Goal: Task Accomplishment & Management: Manage account settings

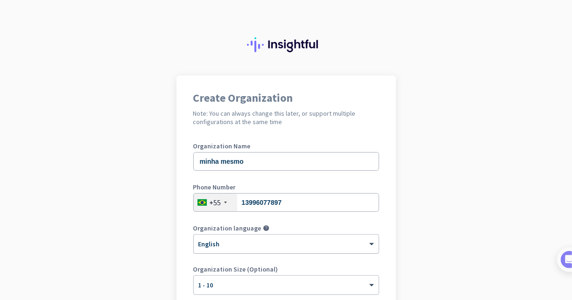
click at [341, 243] on div at bounding box center [286, 241] width 185 height 8
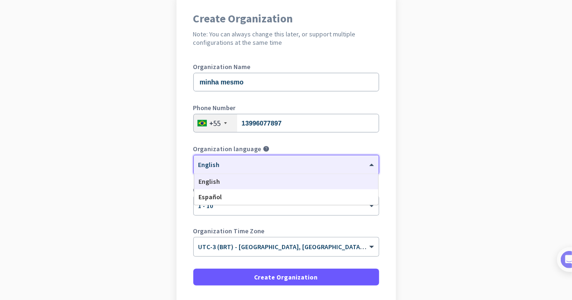
scroll to position [151, 0]
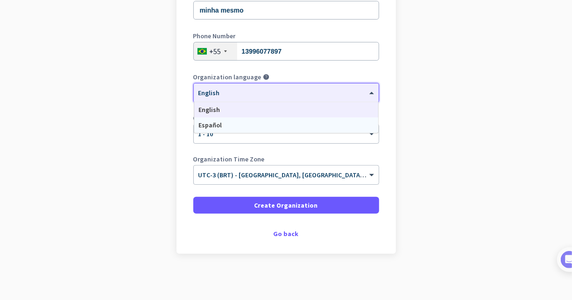
click at [221, 124] on div "Español" at bounding box center [286, 125] width 184 height 15
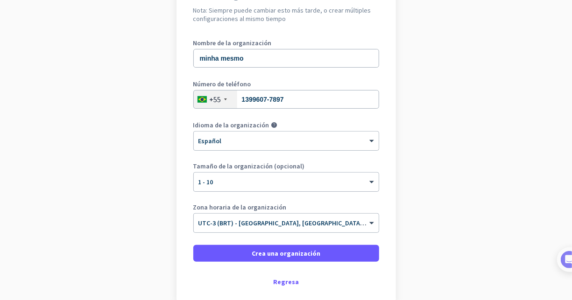
scroll to position [140, 0]
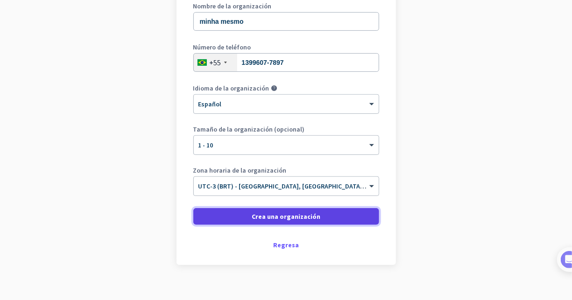
click at [301, 214] on span "Crea una organización" at bounding box center [286, 216] width 69 height 9
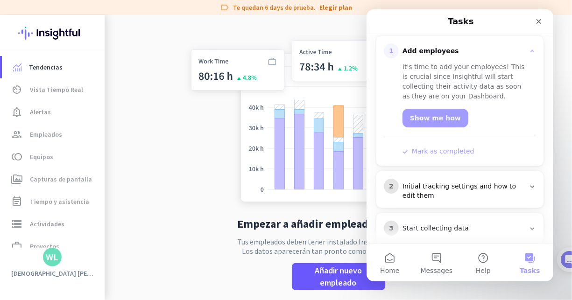
scroll to position [173, 0]
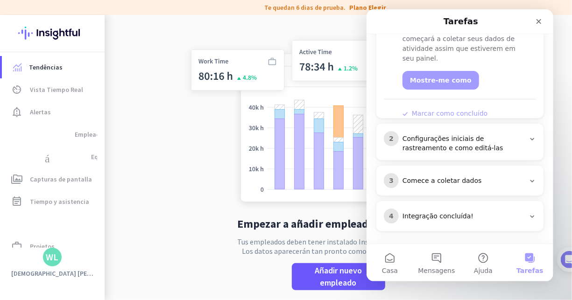
click at [437, 181] on div "Comece a coletar dados" at bounding box center [463, 181] width 122 height 9
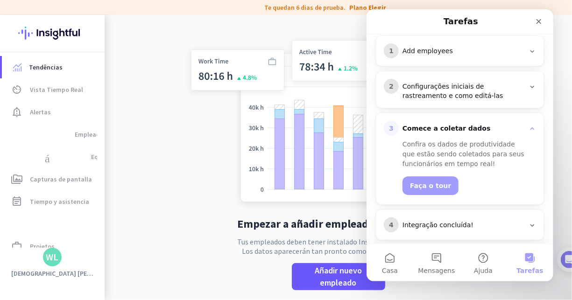
scroll to position [125, 0]
click at [429, 184] on button "Faça o tour" at bounding box center [430, 186] width 56 height 19
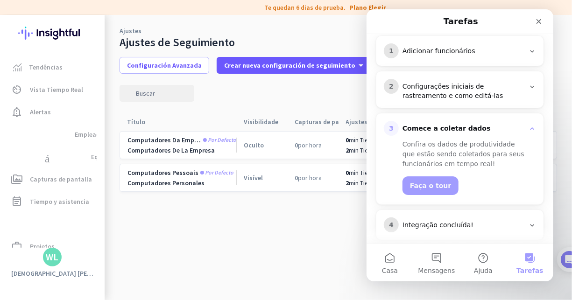
click at [297, 212] on cdk-virtual-scroll-viewport "Computadores da empresa Por defecto Computadores de la empresa Oculto 0 por hor…" at bounding box center [339, 216] width 438 height 170
click at [538, 23] on icon "Fechar" at bounding box center [538, 21] width 7 height 7
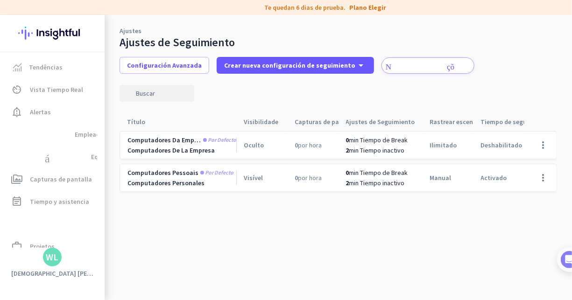
click at [495, 142] on font "Deshabilitado" at bounding box center [502, 145] width 42 height 8
click at [295, 145] on font "0 por hora" at bounding box center [308, 145] width 27 height 8
click at [225, 144] on app-two-rows-cell "Computadores da empresa Por defecto Computadores de la empresa" at bounding box center [182, 145] width 109 height 19
click at [178, 144] on span "Computadores da empresa" at bounding box center [165, 140] width 74 height 8
click at [208, 174] on span "Por defecto" at bounding box center [216, 173] width 33 height 6
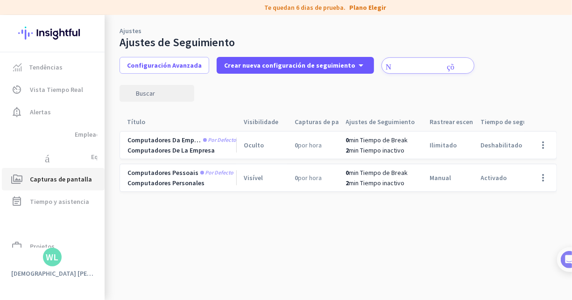
click at [51, 183] on span "Capturas de pantalla" at bounding box center [61, 179] width 62 height 11
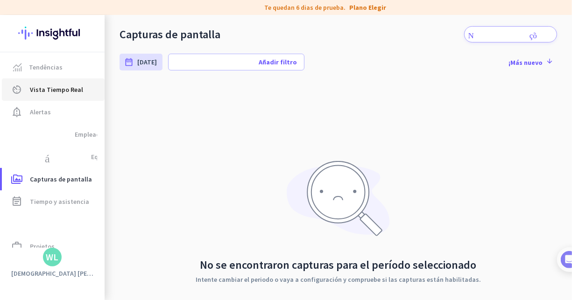
click at [53, 89] on span "Vista Tiempo Real" at bounding box center [56, 89] width 53 height 11
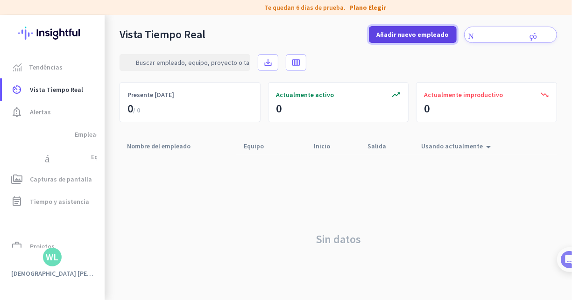
click at [393, 35] on span "Añadir nuevo empleado" at bounding box center [413, 34] width 73 height 9
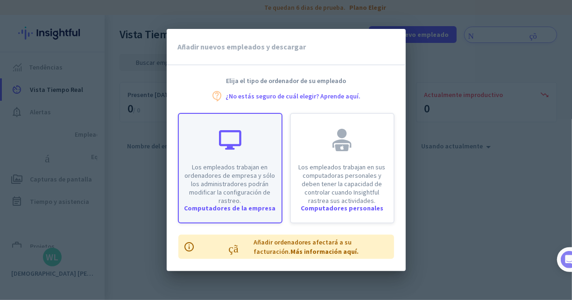
click at [252, 174] on p "Los empleados trabajan en ordenadores de empresa y sólo los administradores pod…" at bounding box center [231, 184] width 92 height 42
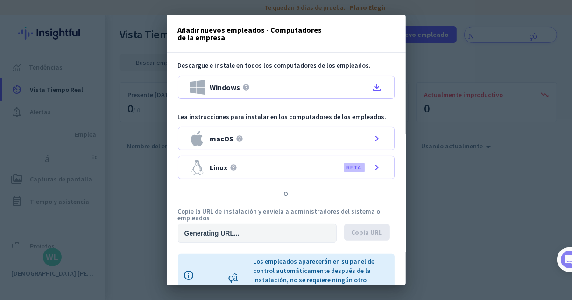
type input "[URL][DOMAIN_NAME]"
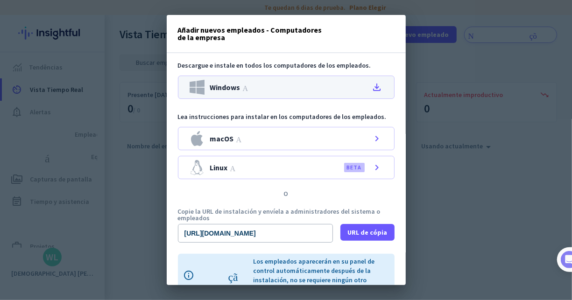
click at [335, 85] on div "Windows Ajuda file_download" at bounding box center [286, 87] width 217 height 23
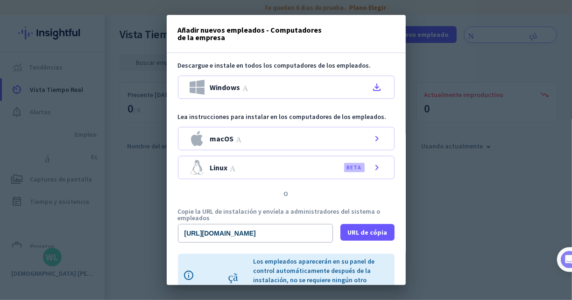
click at [303, 47] on div "Añadir nuevos empleados - Computadores de la empresa fechar" at bounding box center [286, 34] width 239 height 38
click at [426, 5] on div at bounding box center [286, 150] width 572 height 300
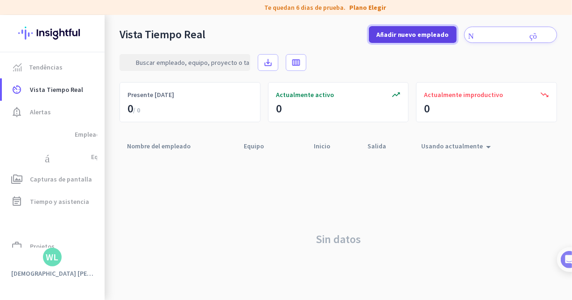
click at [413, 30] on span "Añadir nuevo empleado" at bounding box center [413, 34] width 73 height 9
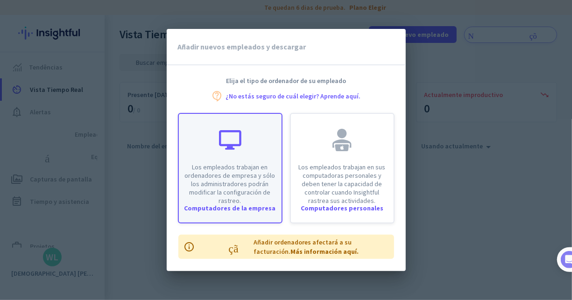
click at [257, 162] on div "Los empleados trabajan en ordenadores de empresa y sólo los administradores pod…" at bounding box center [230, 159] width 103 height 91
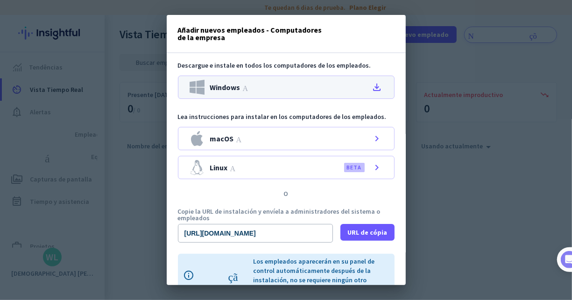
click at [367, 84] on div "Windows Ajuda file_download" at bounding box center [286, 87] width 217 height 23
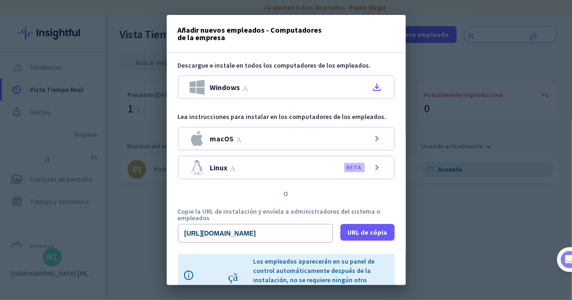
click at [291, 31] on h3 "Añadir nuevos empleados - Computadores de la empresa" at bounding box center [253, 33] width 151 height 15
click at [452, 165] on div at bounding box center [286, 150] width 572 height 300
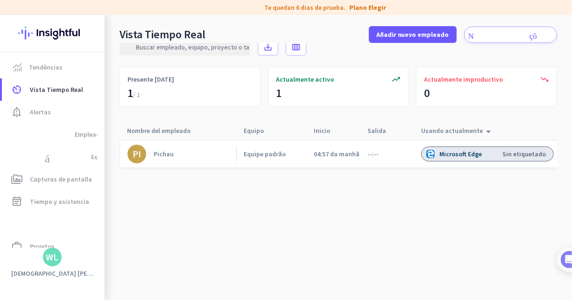
scroll to position [23, 0]
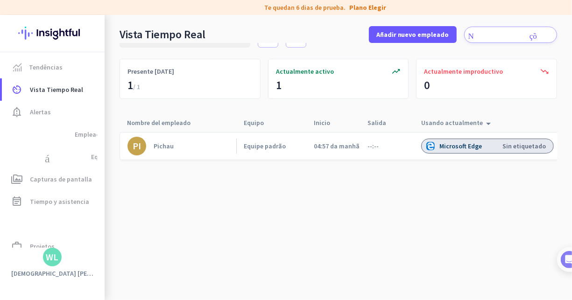
click at [465, 144] on div "Microsoft Edge" at bounding box center [462, 146] width 44 height 8
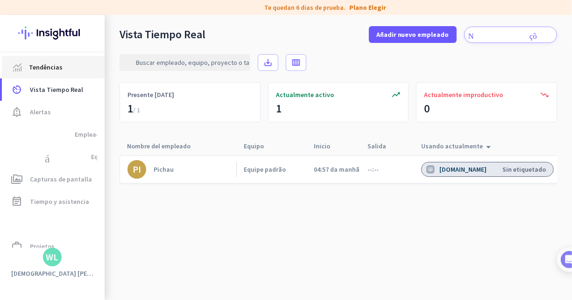
click at [39, 64] on span "Tendências" at bounding box center [46, 67] width 34 height 11
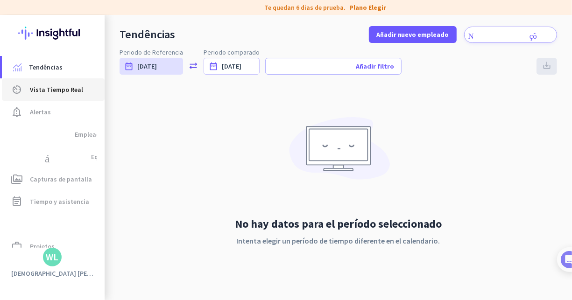
click at [46, 79] on link "av_timer Vista Tiempo Real" at bounding box center [53, 89] width 103 height 22
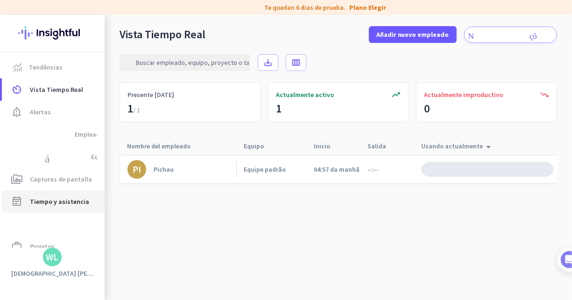
click at [57, 201] on span "Tiempo y asistencia" at bounding box center [59, 201] width 59 height 11
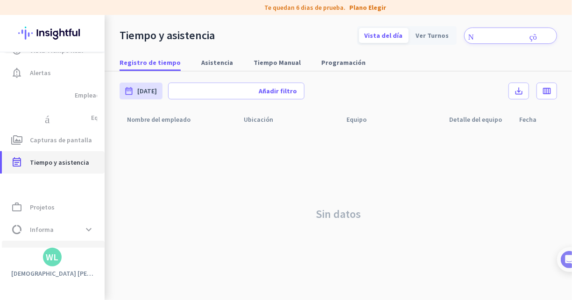
scroll to position [58, 0]
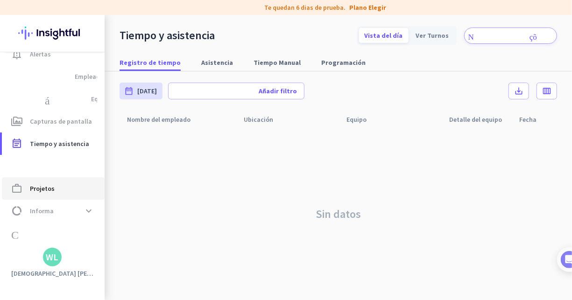
click at [50, 193] on span "Projetos" at bounding box center [42, 188] width 25 height 11
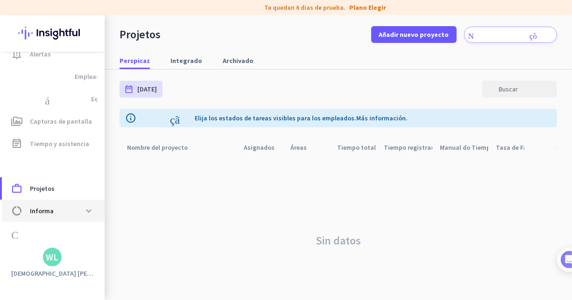
click at [45, 210] on span "Informa" at bounding box center [42, 211] width 24 height 11
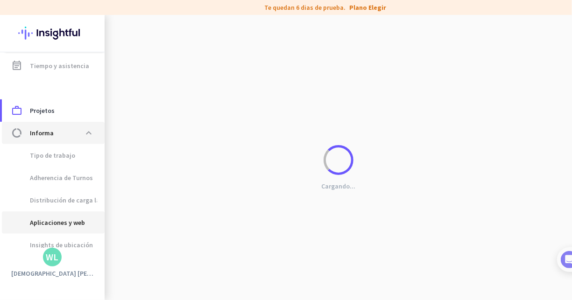
scroll to position [144, 0]
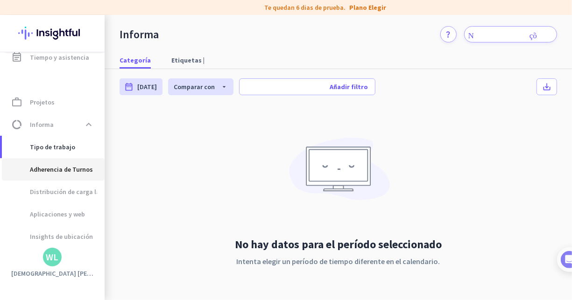
click at [69, 170] on span "Adherencia de Turnos" at bounding box center [51, 169] width 84 height 22
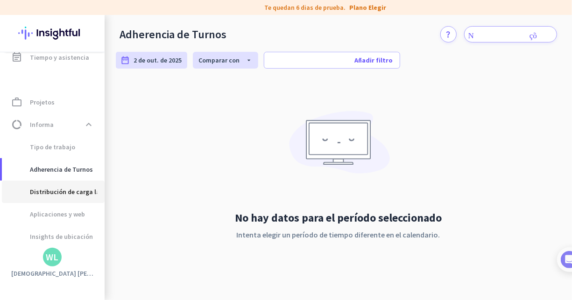
click at [70, 189] on span "Distribución de carga laboral" at bounding box center [62, 192] width 106 height 22
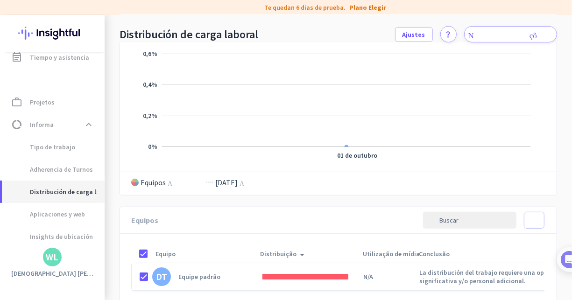
scroll to position [187, 0]
click at [54, 215] on span "Aplicaciones y web" at bounding box center [47, 214] width 76 height 22
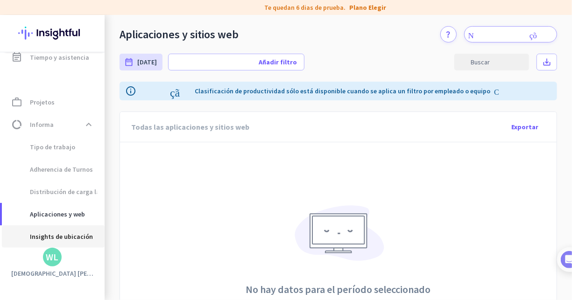
click at [62, 233] on span "Insights de ubicación" at bounding box center [51, 237] width 84 height 22
type input "[DATE] - [DATE]"
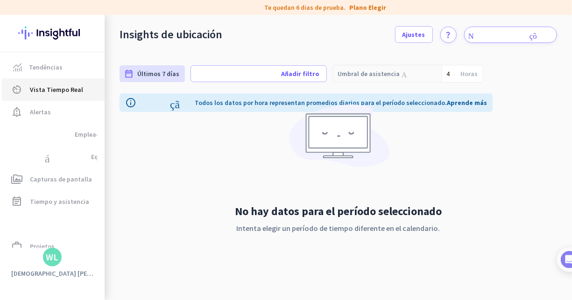
click at [49, 88] on span "Vista Tiempo Real" at bounding box center [56, 89] width 53 height 11
type input "[DATE] - [DATE]"
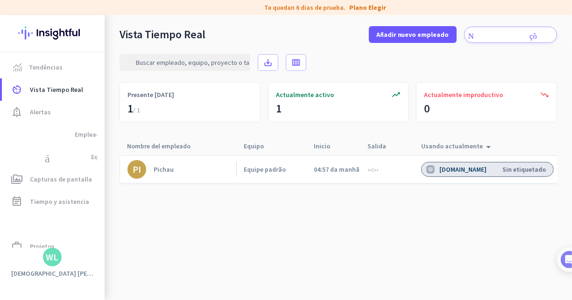
click at [469, 171] on div "[DOMAIN_NAME]" at bounding box center [464, 169] width 49 height 8
click at [307, 179] on div "04:57 da manhã" at bounding box center [333, 169] width 54 height 27
